Goal: Task Accomplishment & Management: Manage account settings

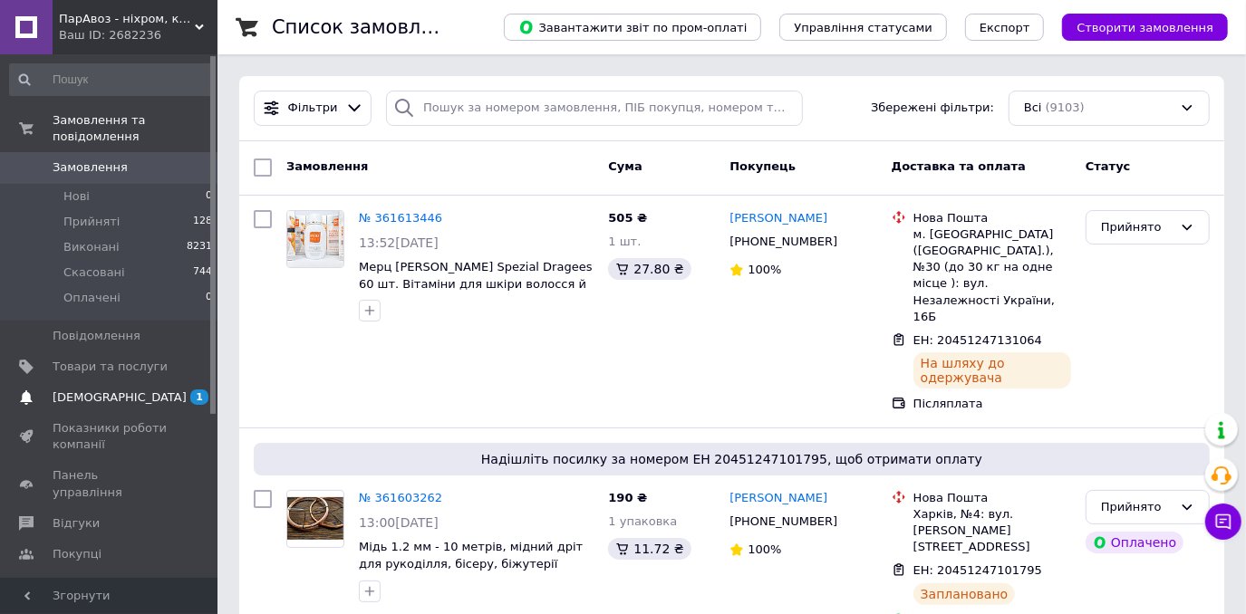
click at [143, 390] on span "[DEMOGRAPHIC_DATA]" at bounding box center [110, 398] width 115 height 16
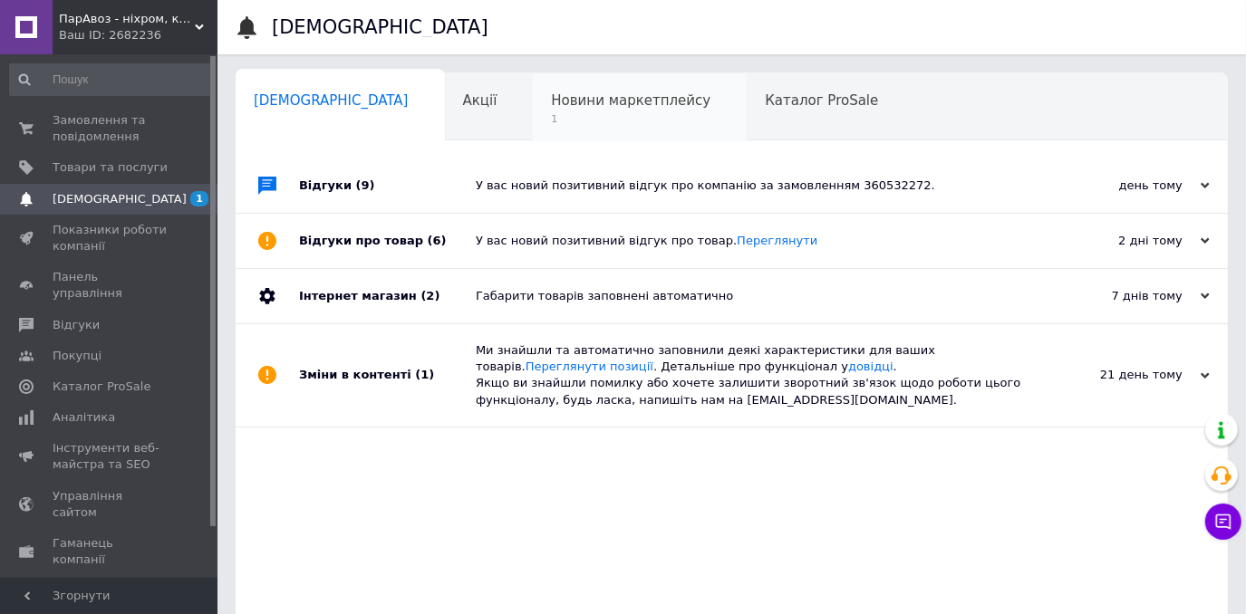
click at [551, 104] on span "Новини маркетплейсу" at bounding box center [630, 100] width 159 height 16
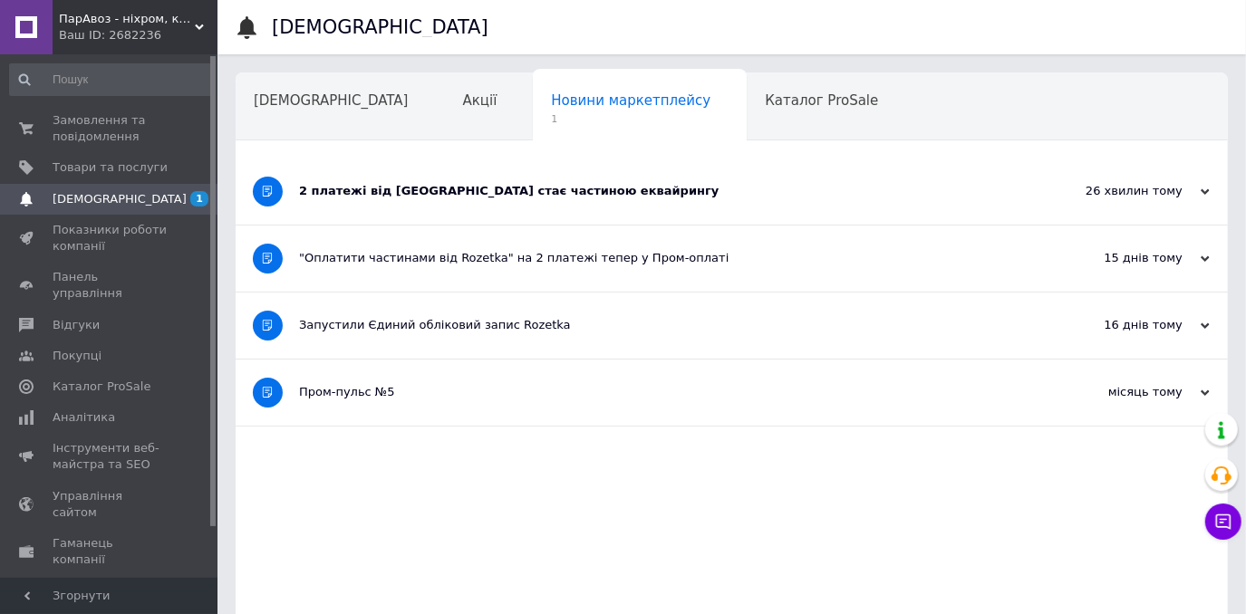
click at [360, 188] on div "2 платежі від Rozetka стає частиною еквайрингу" at bounding box center [663, 191] width 729 height 16
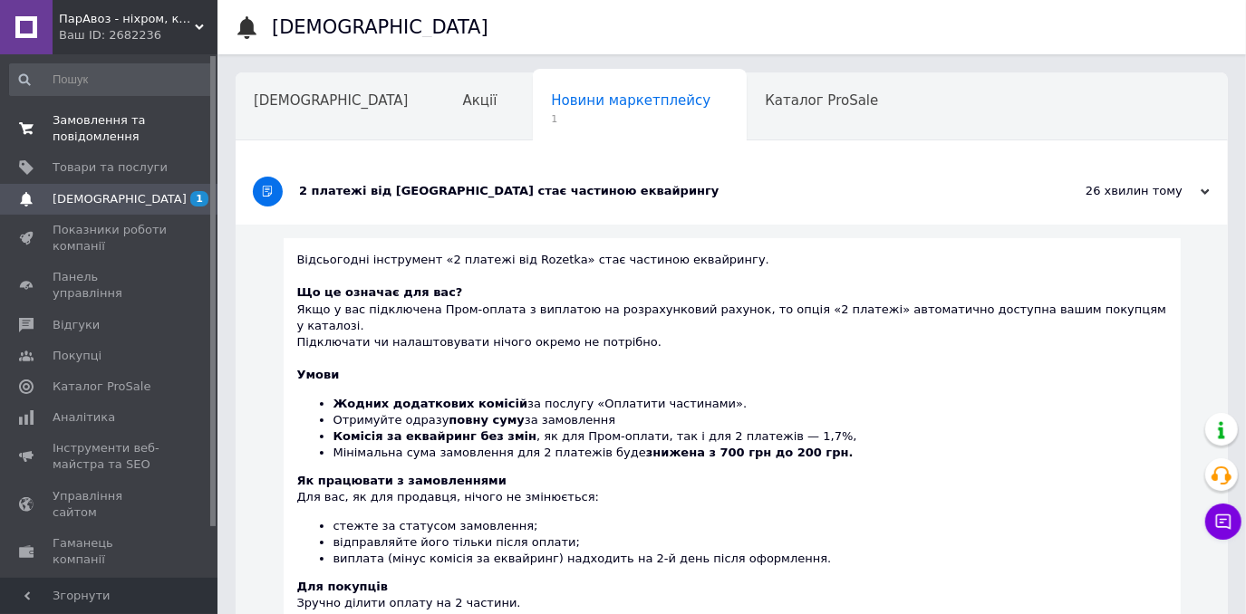
click at [165, 139] on span "Замовлення та повідомлення" at bounding box center [110, 128] width 115 height 33
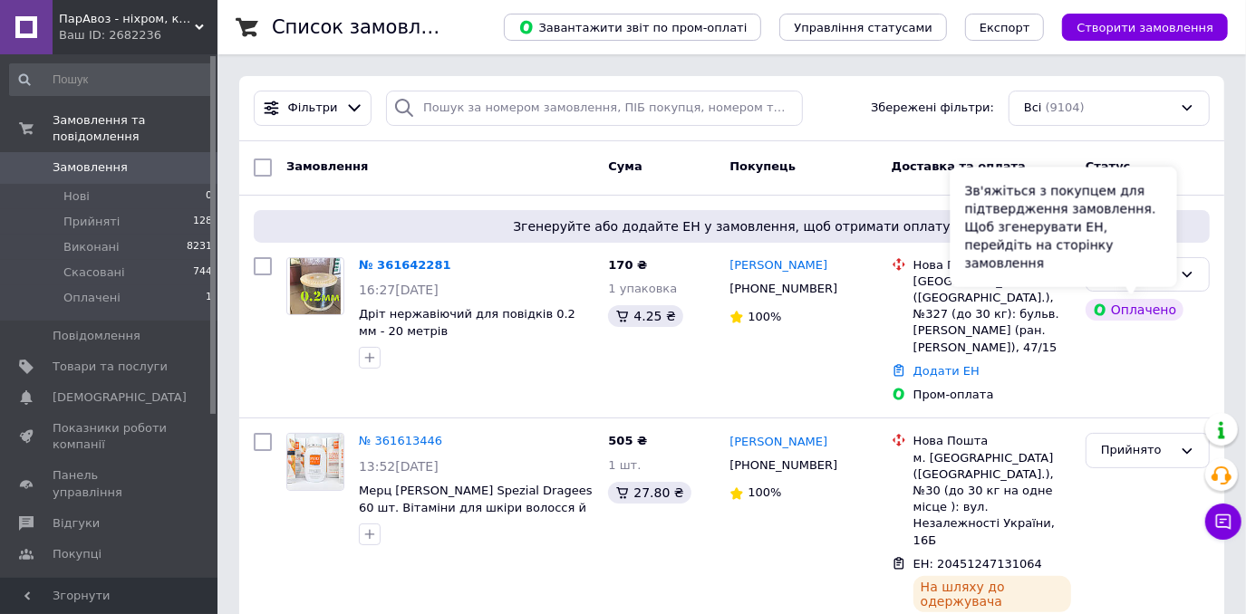
click at [1129, 264] on div "Зв'яжіться з покупцем для підтвердження замовлення. Щоб згенерувати ЕН, перейді…" at bounding box center [1063, 228] width 226 height 120
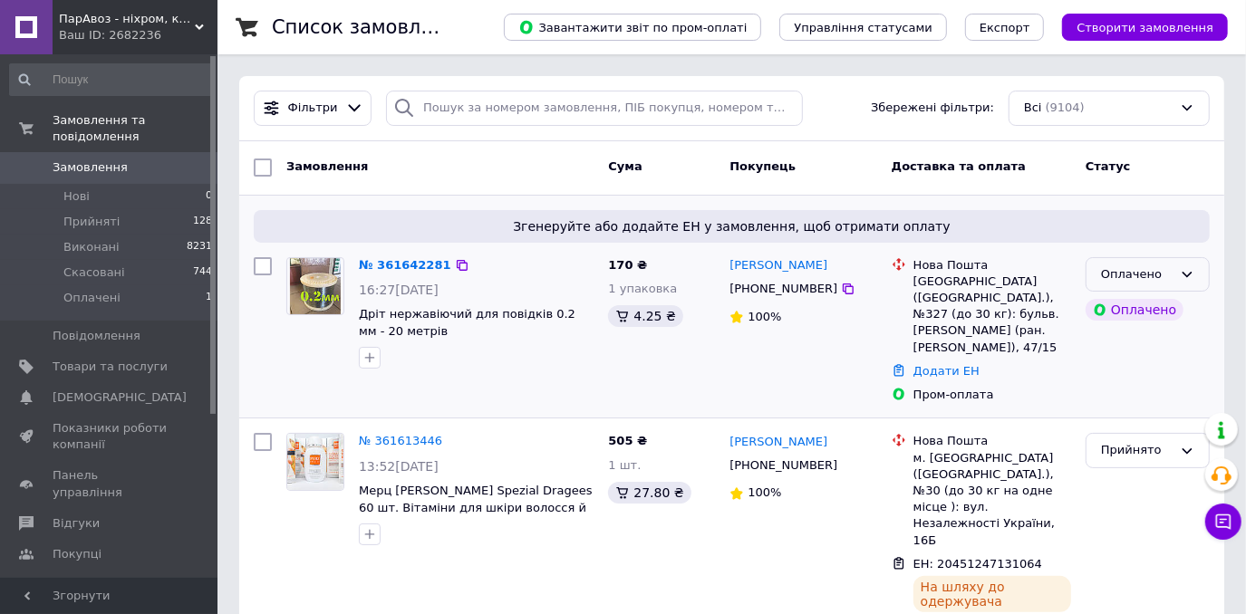
click at [1182, 267] on icon at bounding box center [1186, 274] width 14 height 14
click at [1140, 301] on li "Прийнято" at bounding box center [1147, 312] width 122 height 34
click at [766, 267] on link "[PERSON_NAME]" at bounding box center [778, 265] width 98 height 17
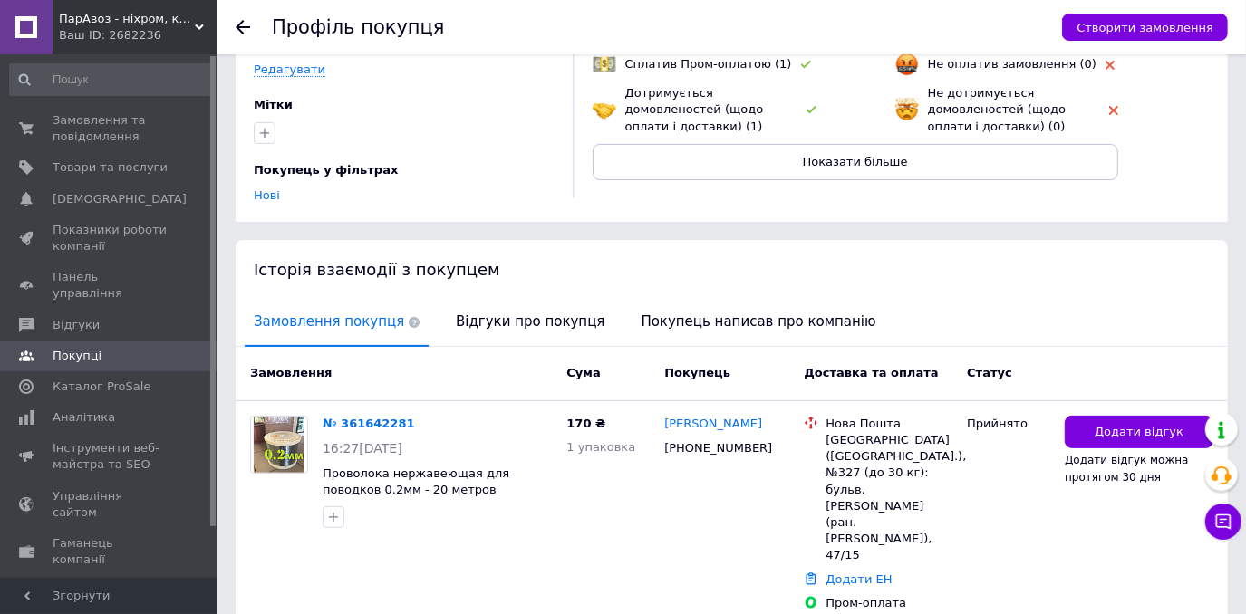
scroll to position [196, 0]
click at [461, 303] on span "Відгуки про покупця" at bounding box center [530, 322] width 167 height 46
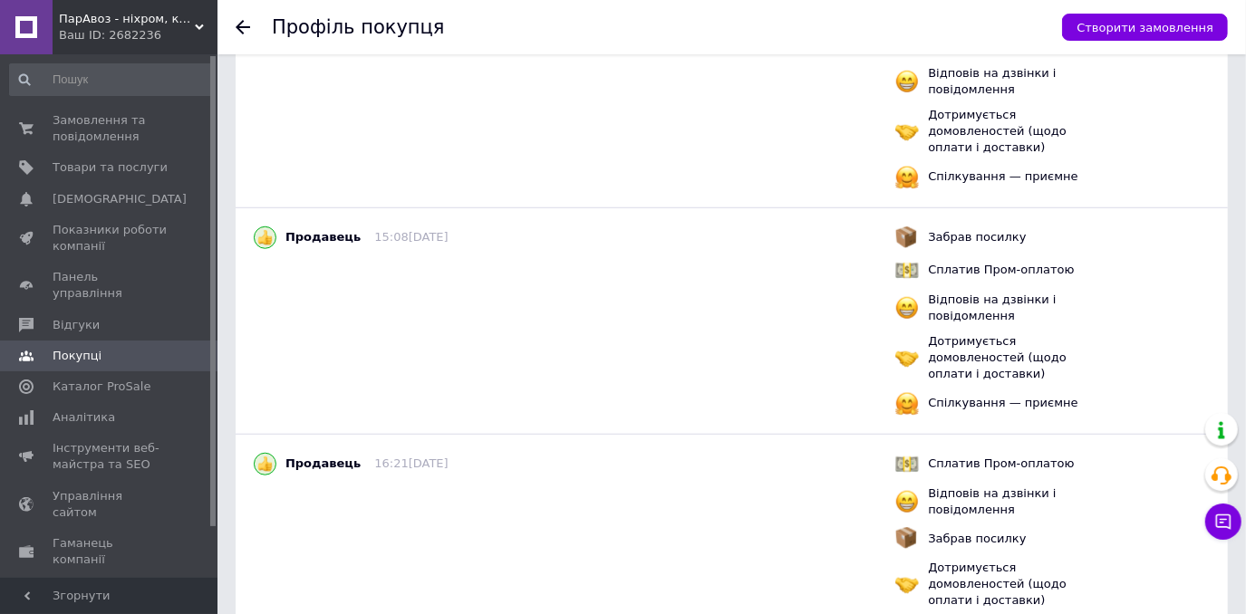
scroll to position [948, 0]
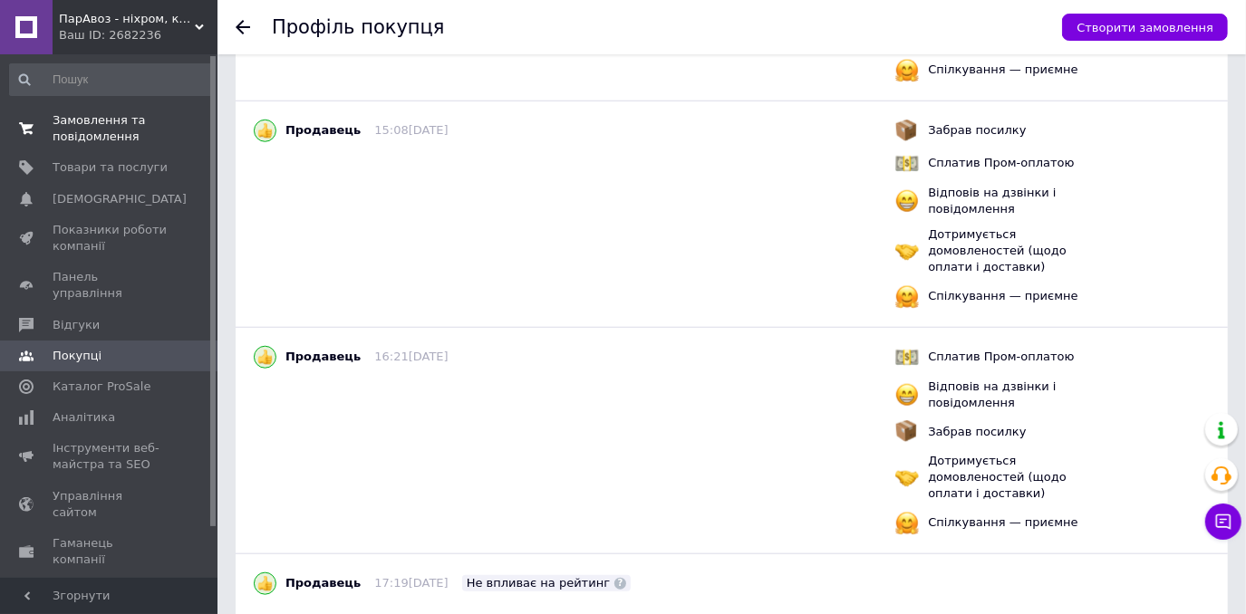
click at [116, 129] on span "Замовлення та повідомлення" at bounding box center [110, 128] width 115 height 33
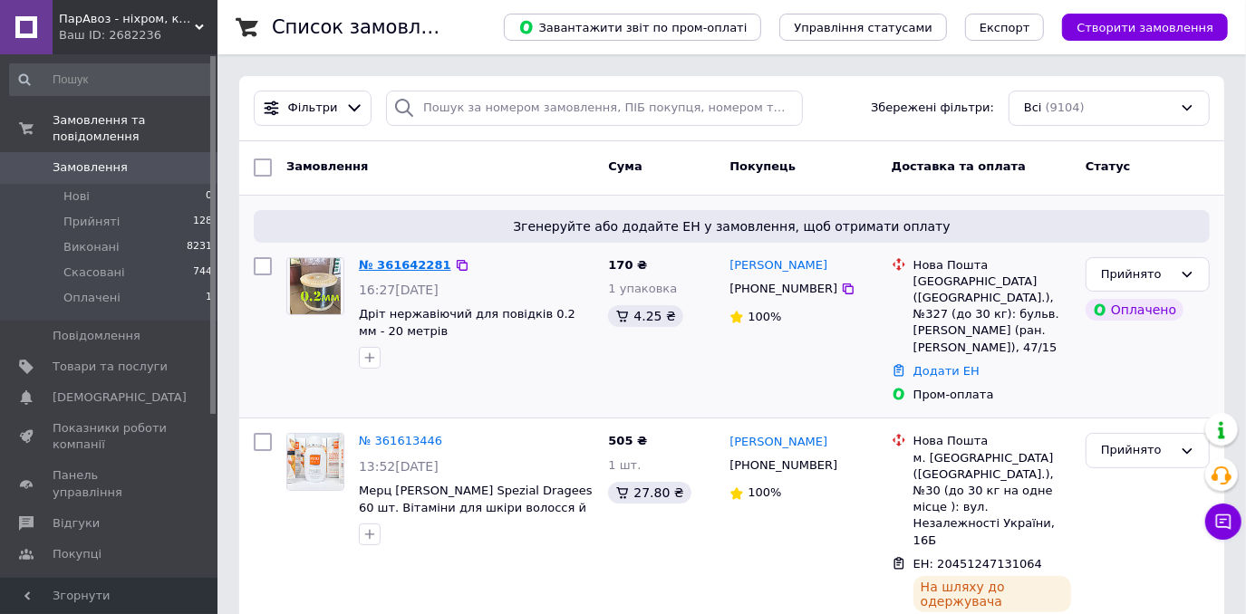
click at [419, 266] on link "№ 361642281" at bounding box center [405, 265] width 92 height 14
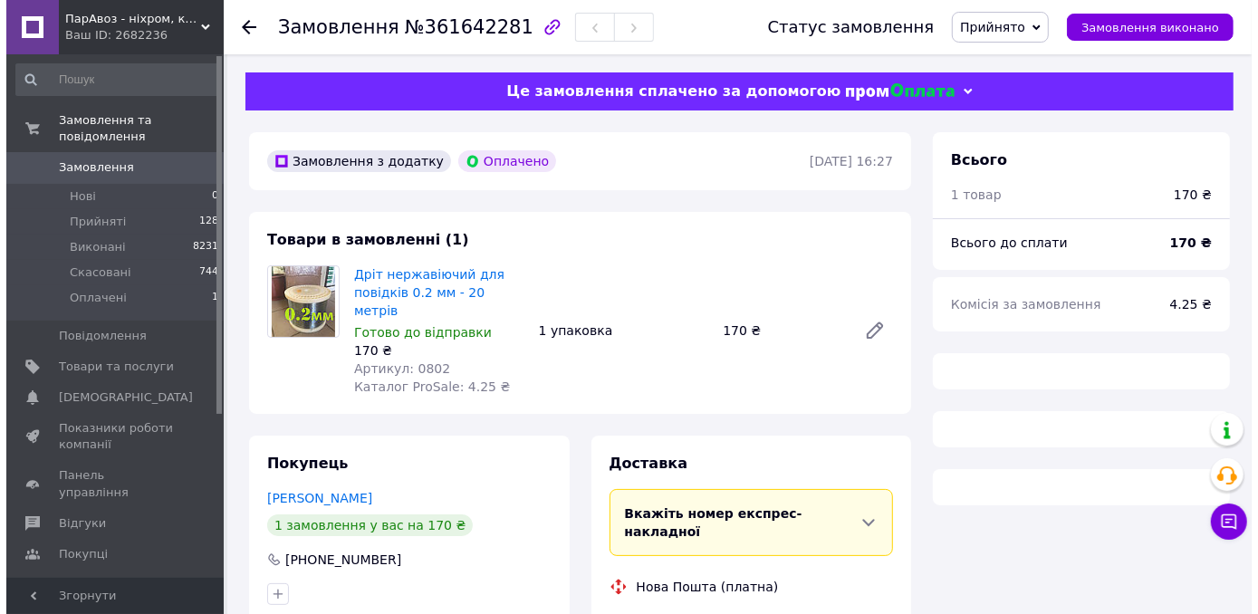
scroll to position [200, 0]
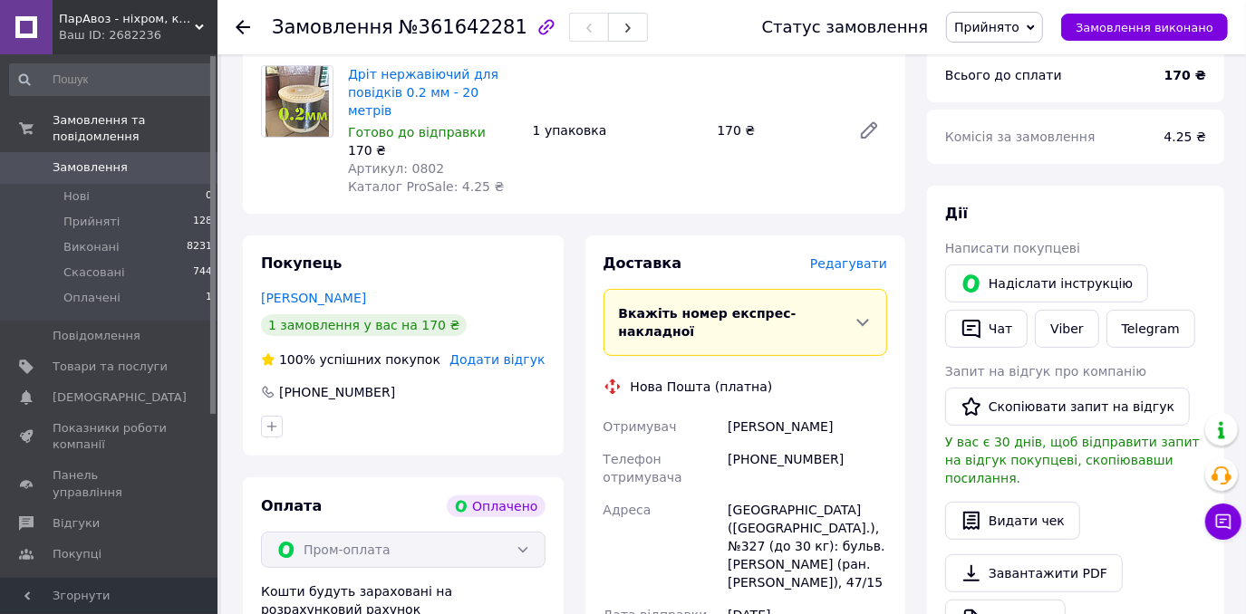
click at [834, 256] on span "Редагувати" at bounding box center [848, 263] width 77 height 14
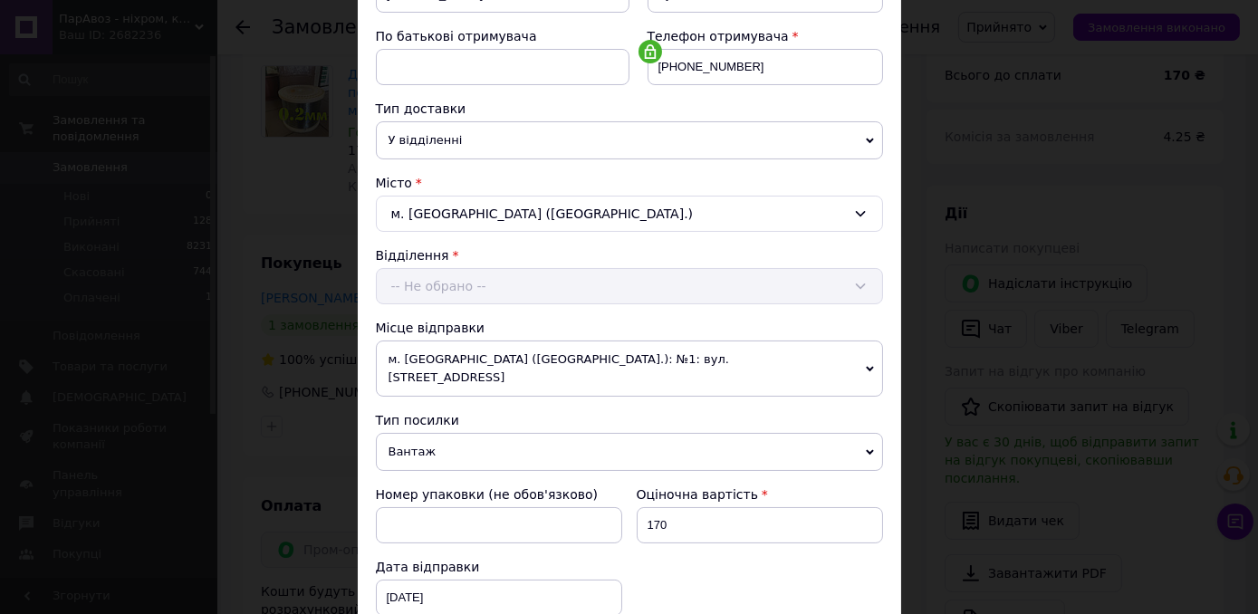
scroll to position [494, 0]
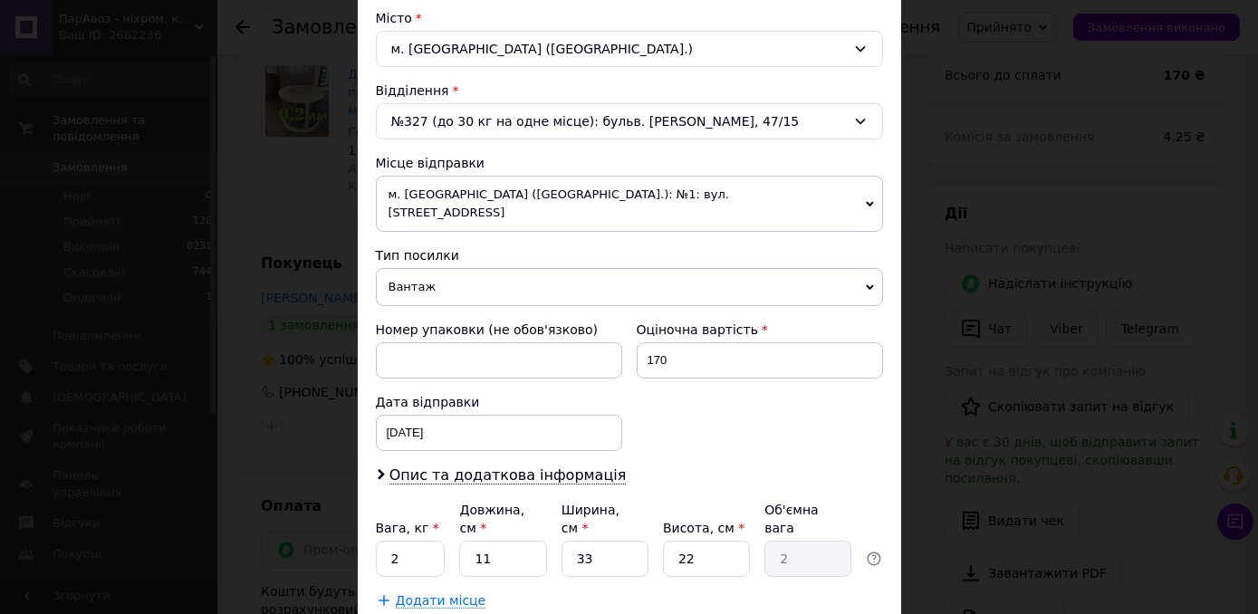
click at [444, 268] on span "Вантаж" at bounding box center [629, 287] width 507 height 38
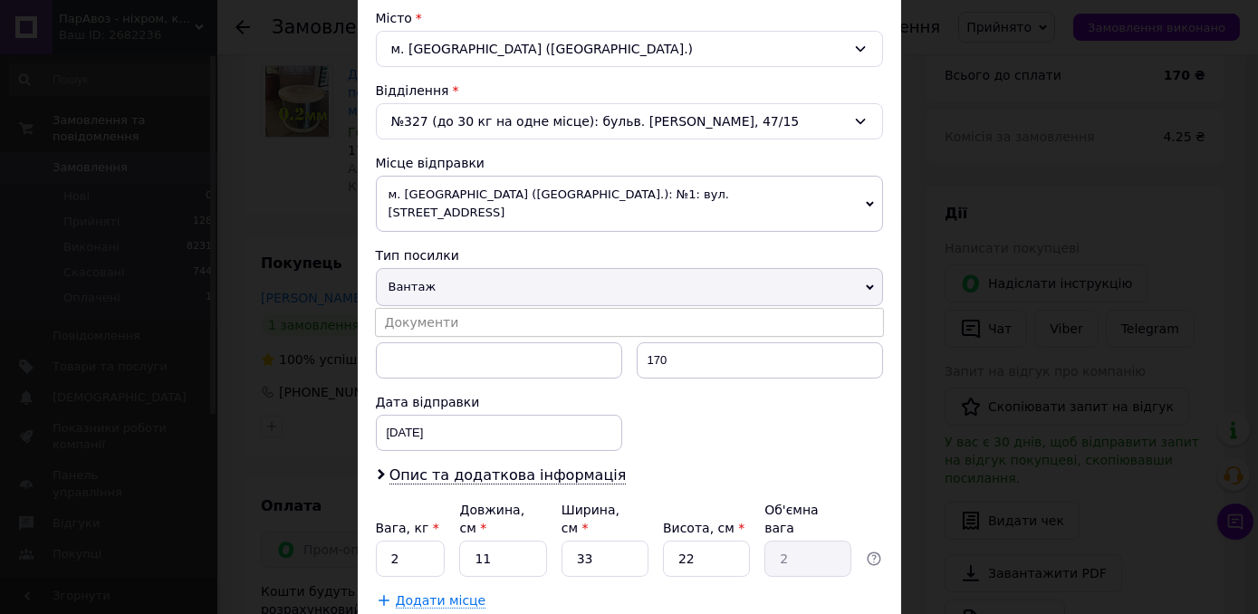
click at [437, 321] on div "Номер упаковки (не обов'язково)" at bounding box center [499, 330] width 246 height 18
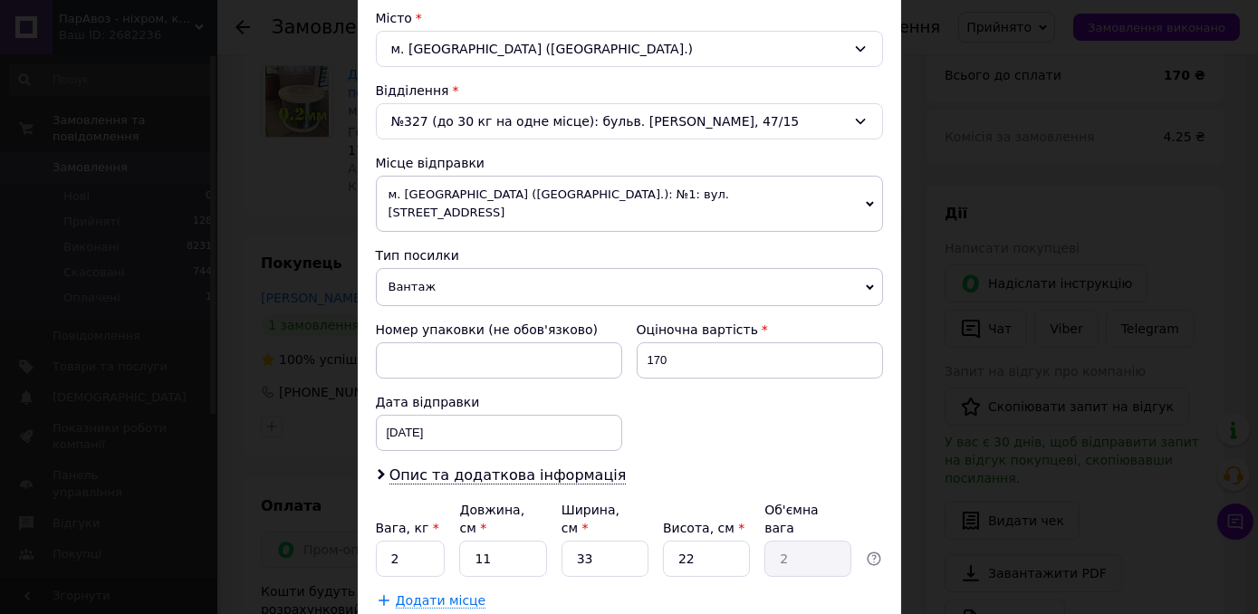
click at [437, 268] on span "Вантаж" at bounding box center [629, 287] width 507 height 38
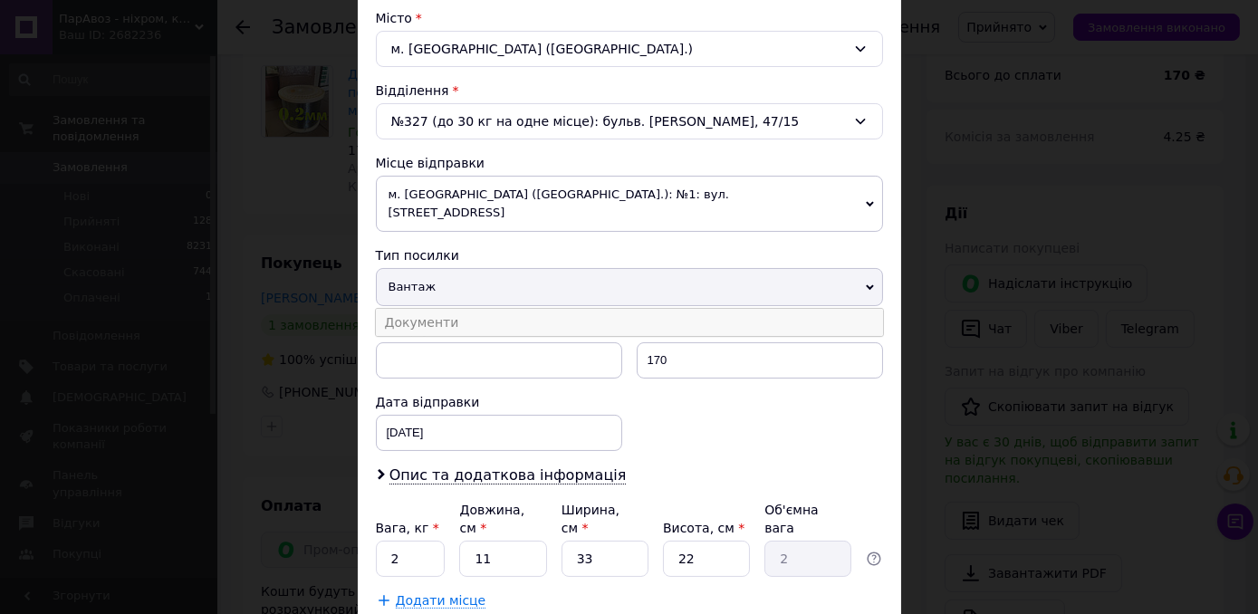
click at [418, 309] on li "Документи" at bounding box center [629, 322] width 507 height 27
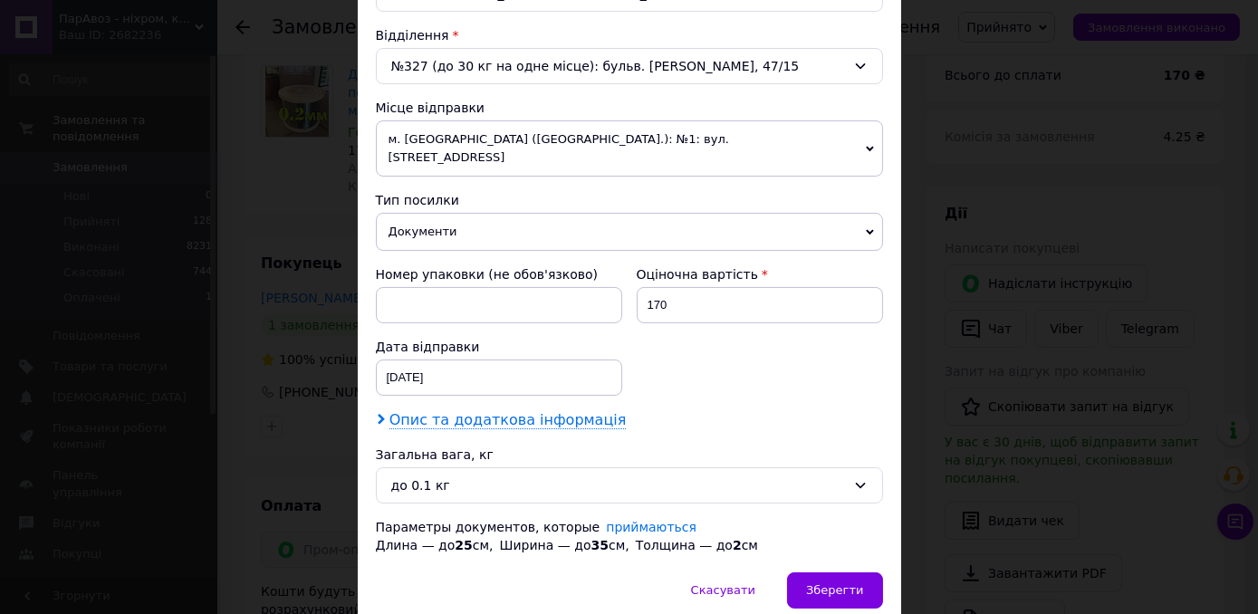
scroll to position [600, 0]
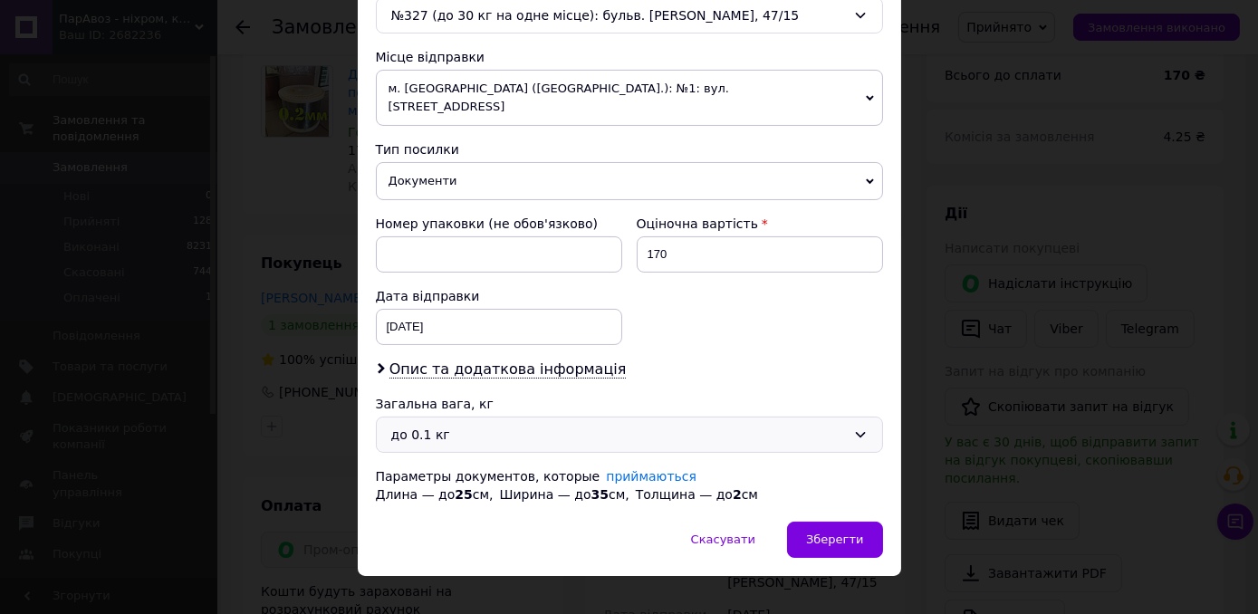
click at [440, 425] on div "до 0.1 кг" at bounding box center [618, 435] width 455 height 20
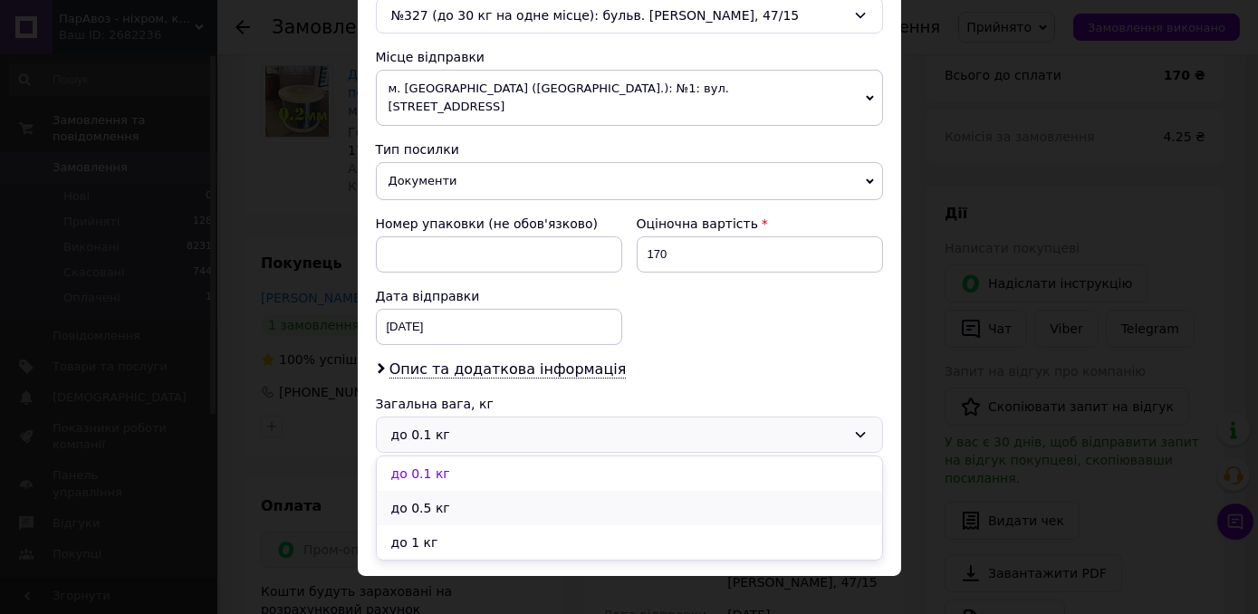
click at [431, 491] on li "до 0.5 кг" at bounding box center [629, 508] width 505 height 34
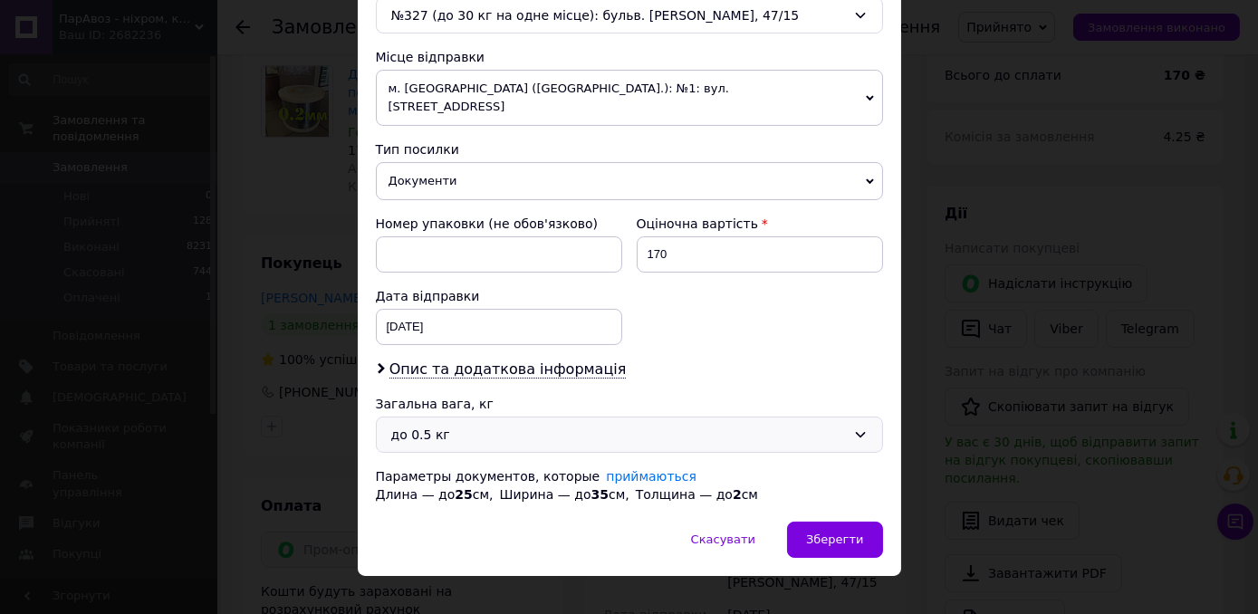
click at [455, 358] on div "Платник Отримувач Відправник Прізвище отримувача Богачек Ім'я отримувача Руслан…" at bounding box center [629, 57] width 507 height 894
click at [457, 361] on span "Опис та додаткова інформація" at bounding box center [508, 370] width 237 height 18
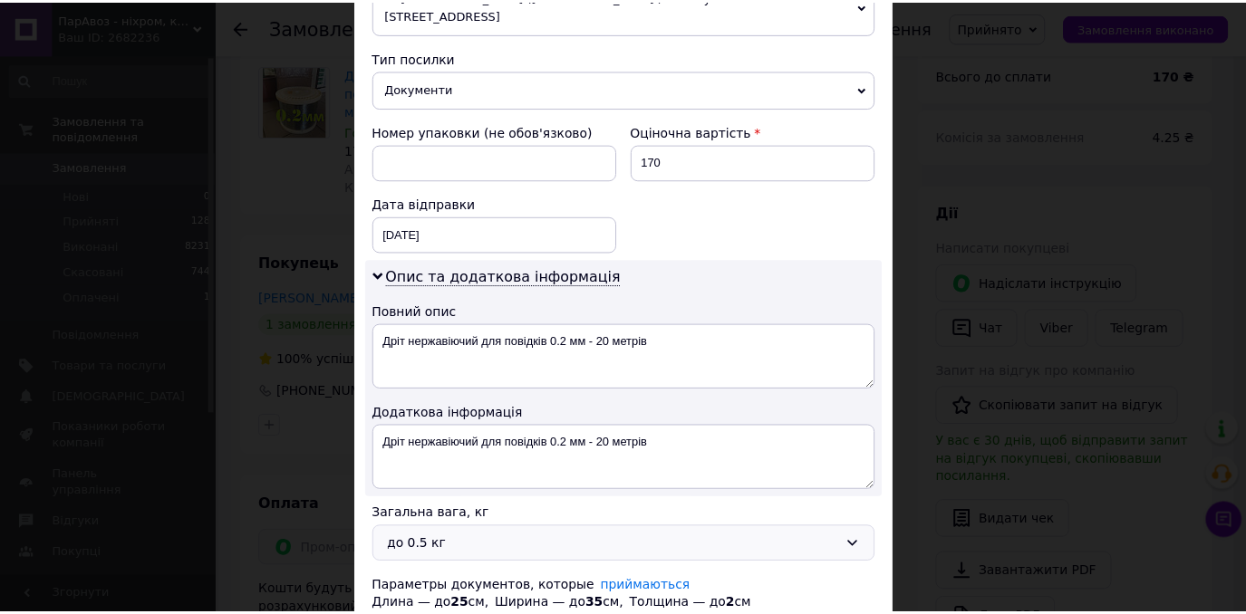
scroll to position [765, 0]
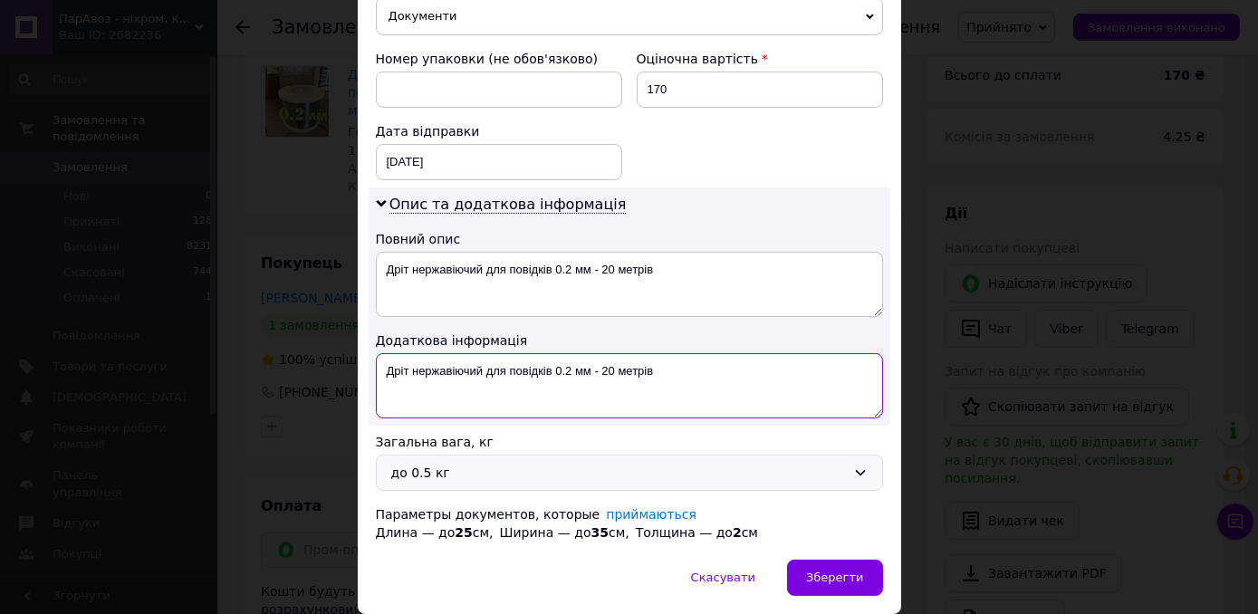
click at [516, 353] on textarea "Дріт нержавіючий для повідків 0.2 мм - 20 метрів" at bounding box center [629, 385] width 507 height 65
type textarea "Нерж жесткая ф0.2 - 20м"
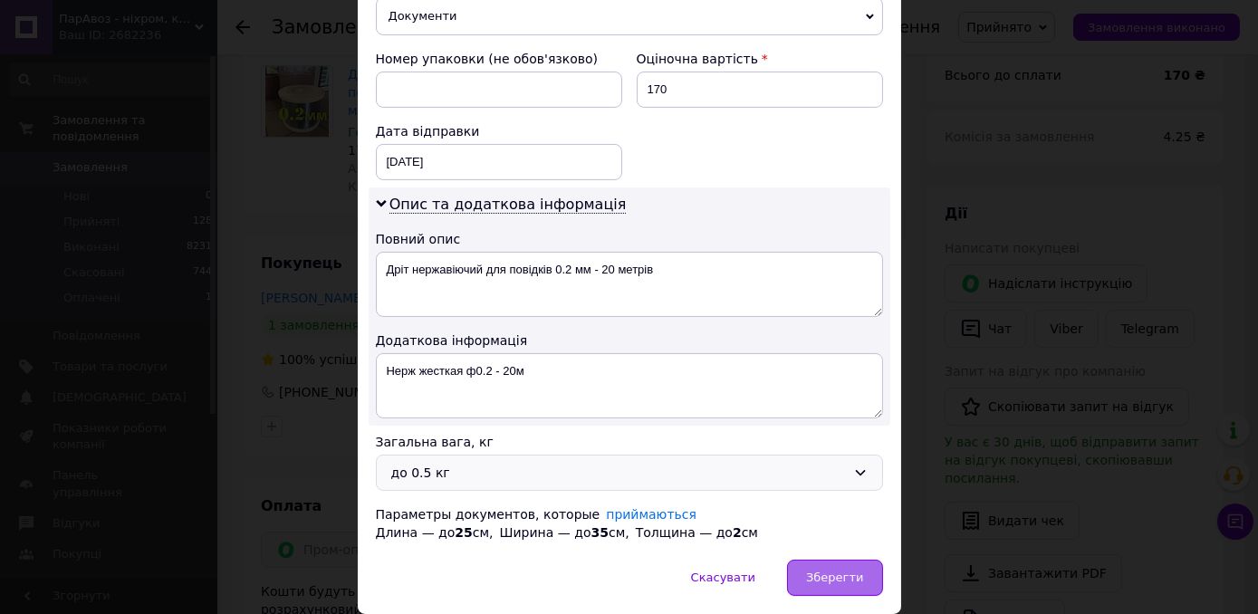
click at [842, 571] on span "Зберегти" at bounding box center [834, 578] width 57 height 14
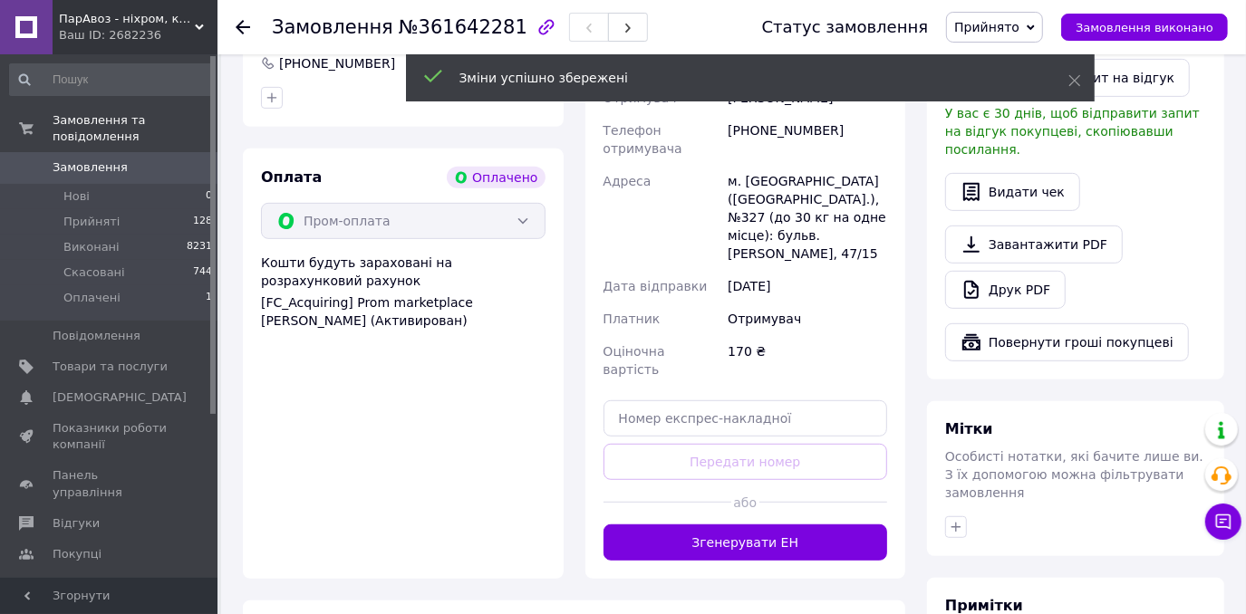
scroll to position [530, 0]
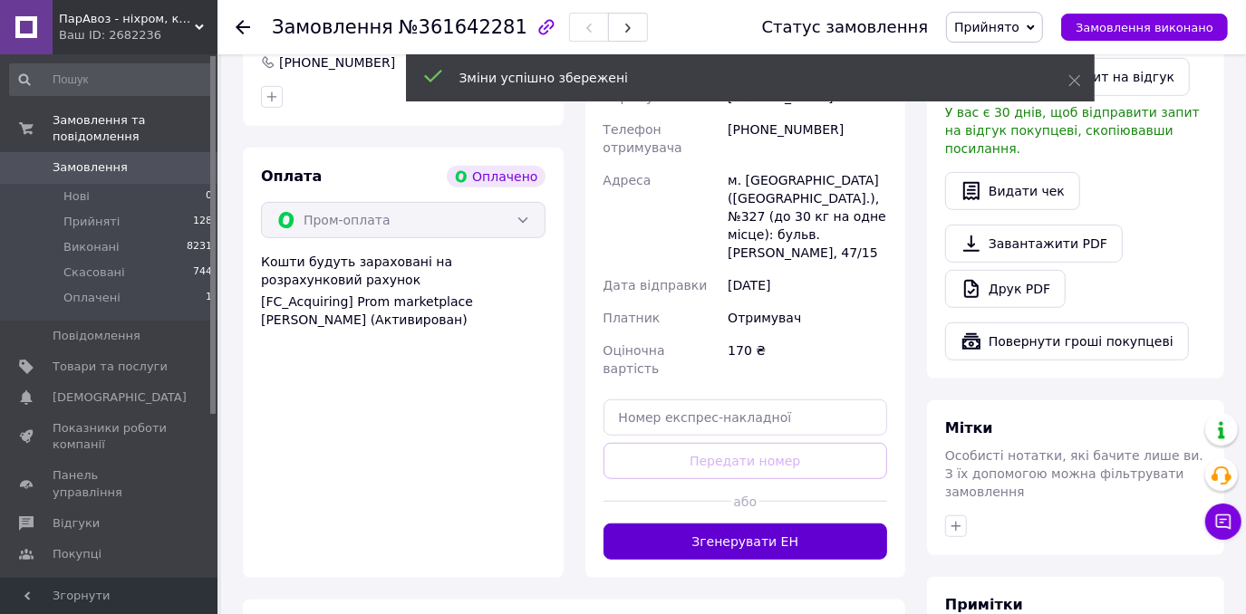
click at [761, 524] on button "Згенерувати ЕН" at bounding box center [745, 542] width 284 height 36
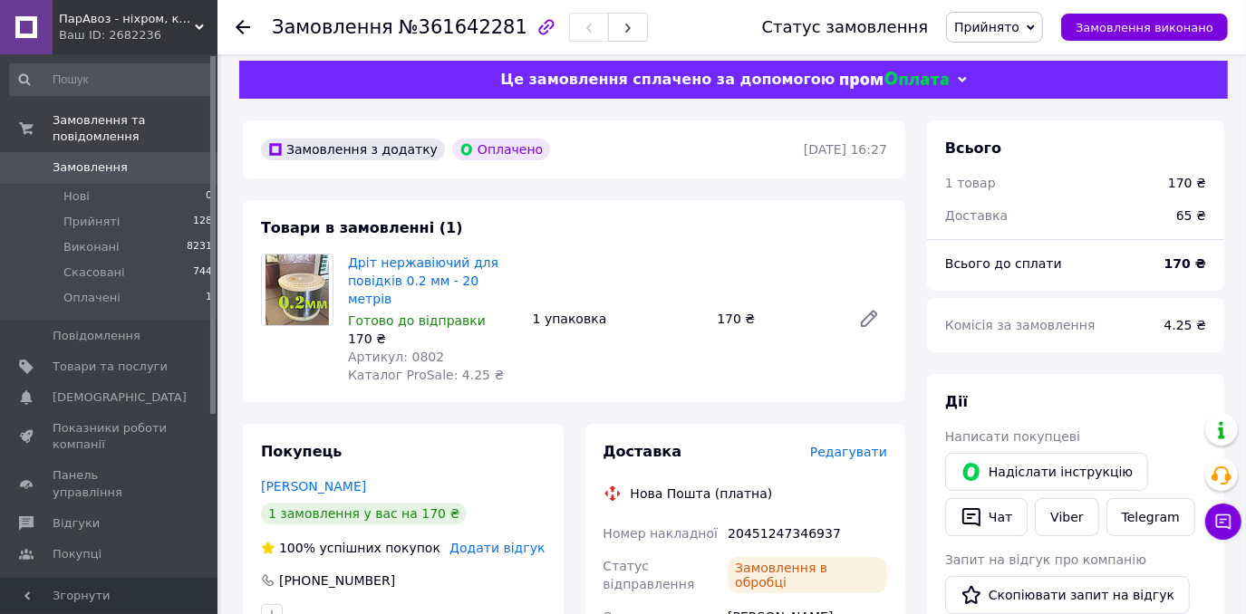
scroll to position [0, 0]
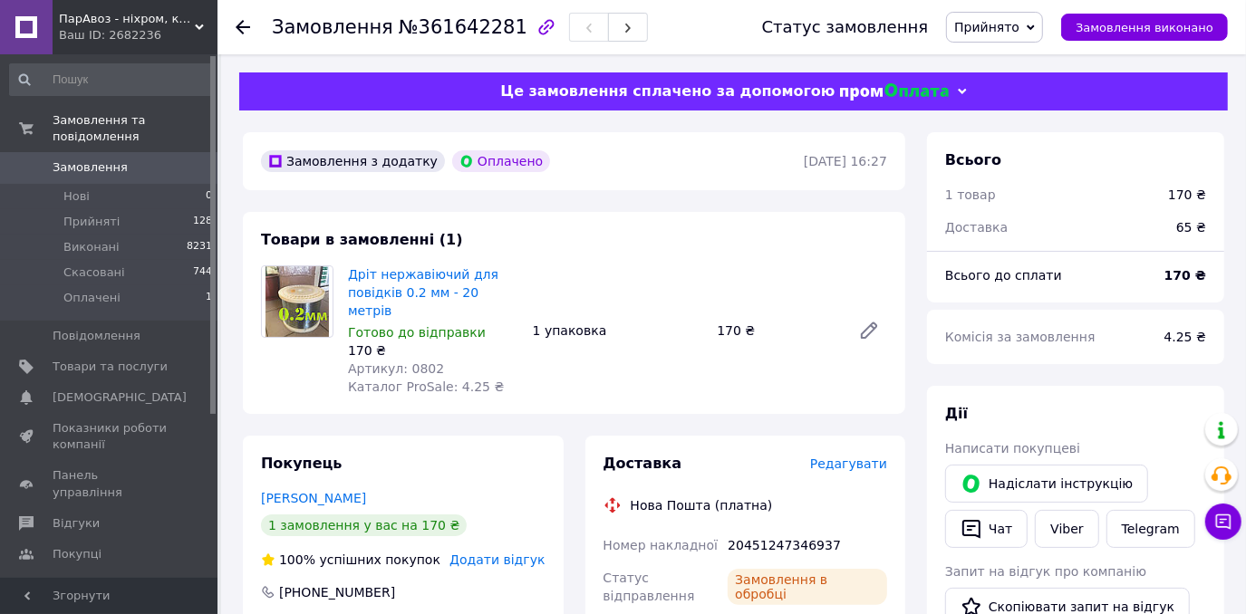
click at [120, 159] on span "Замовлення" at bounding box center [110, 167] width 115 height 16
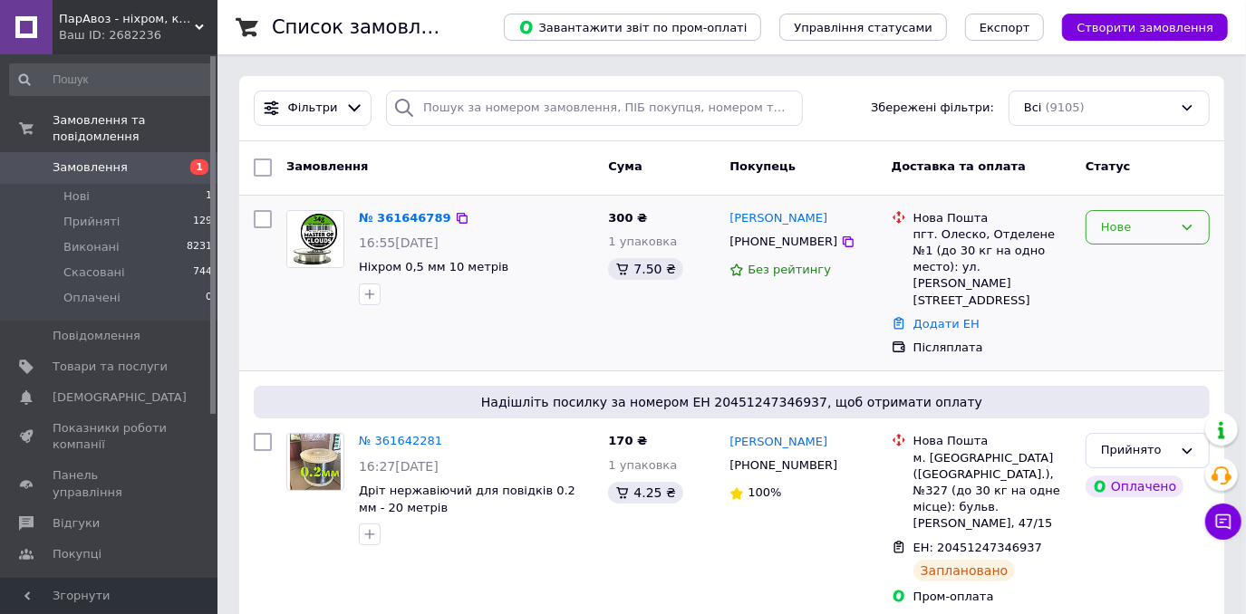
drag, startPoint x: 1148, startPoint y: 219, endPoint x: 1126, endPoint y: 229, distance: 23.9
click at [1148, 220] on div "Нове" at bounding box center [1137, 227] width 72 height 19
click at [1096, 264] on li "Прийнято" at bounding box center [1147, 265] width 122 height 34
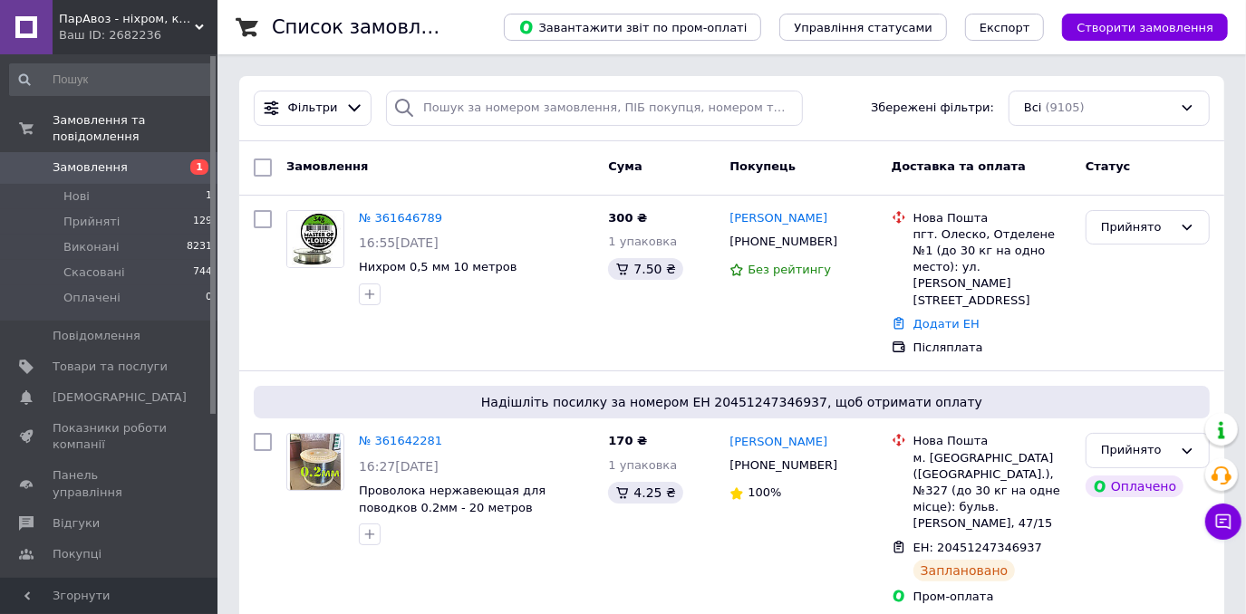
click at [407, 216] on link "№ 361646789" at bounding box center [400, 218] width 83 height 14
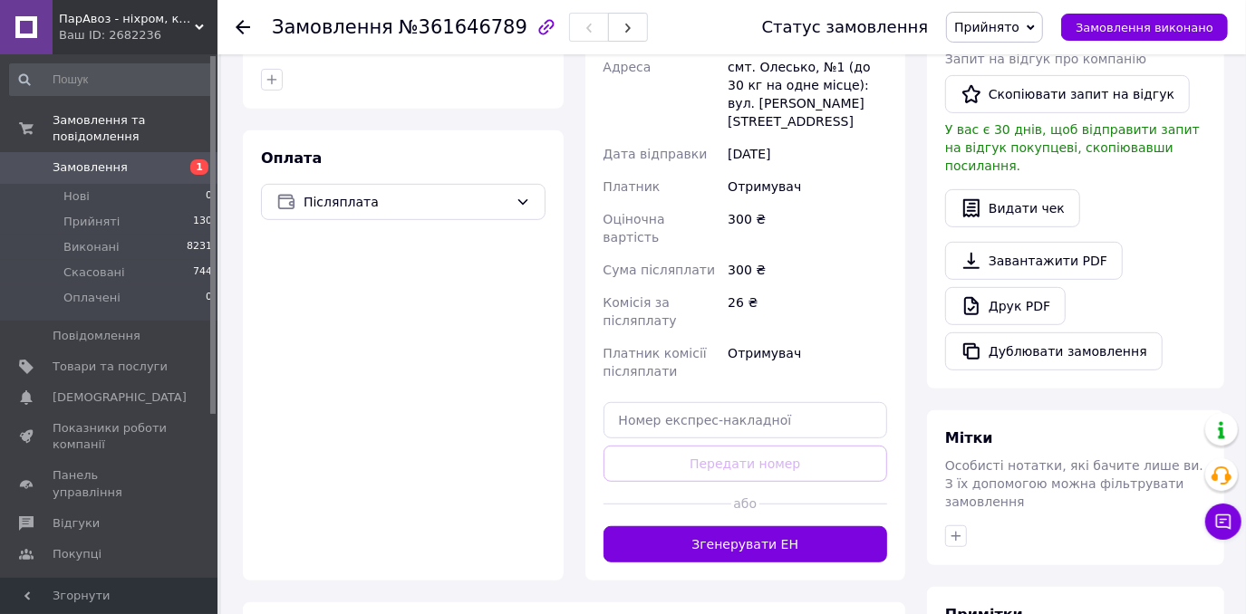
scroll to position [576, 0]
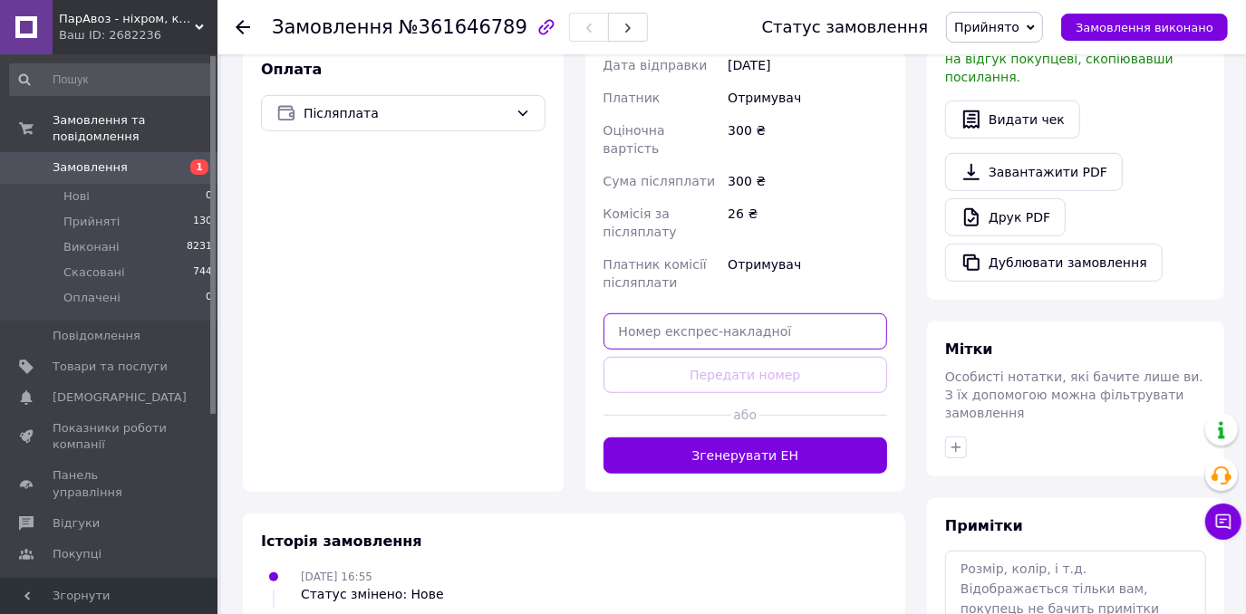
click at [768, 313] on input "text" at bounding box center [745, 331] width 284 height 36
paste input "20451247380797"
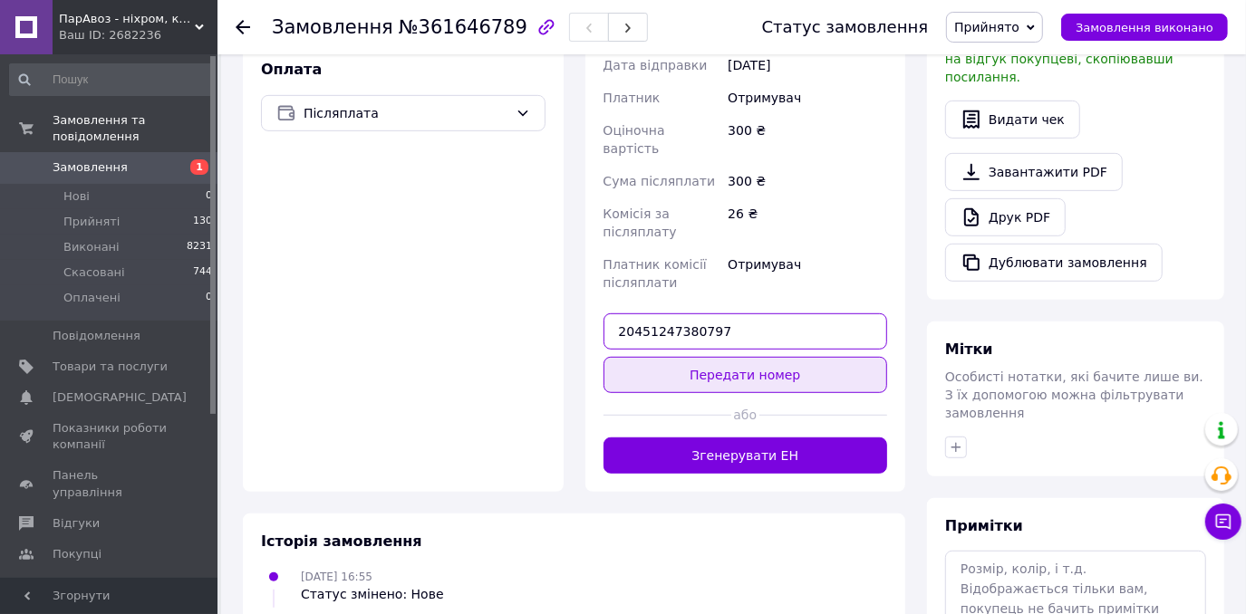
type input "20451247380797"
click at [752, 357] on button "Передати номер" at bounding box center [745, 375] width 284 height 36
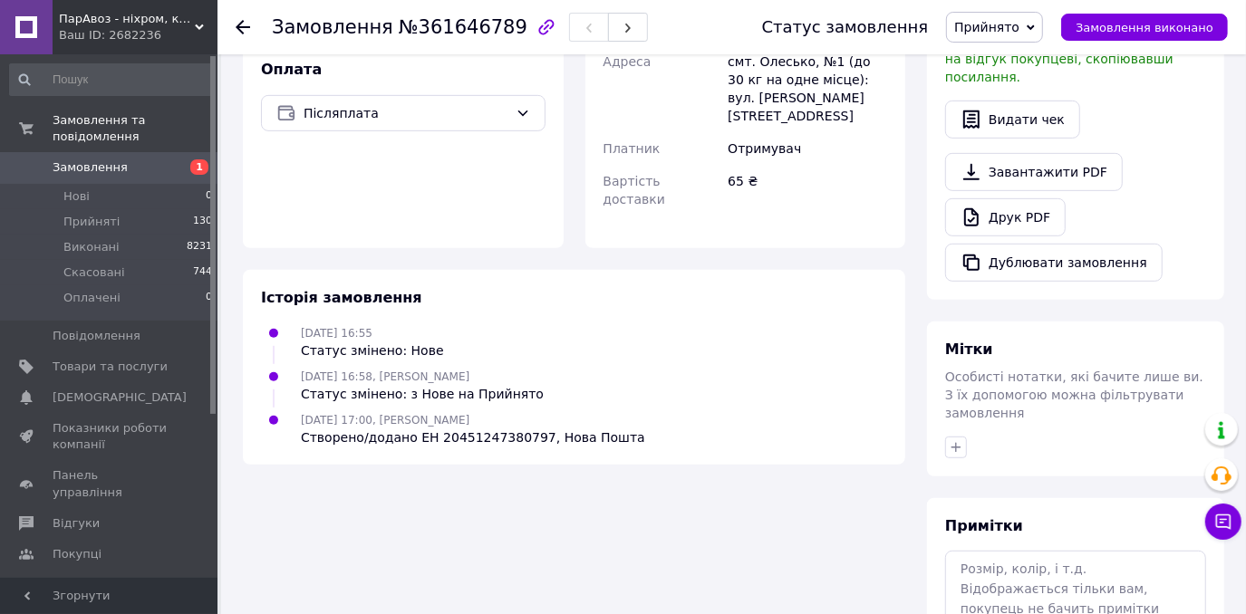
click at [140, 159] on span "Замовлення" at bounding box center [110, 167] width 115 height 16
